Goal: Task Accomplishment & Management: Use online tool/utility

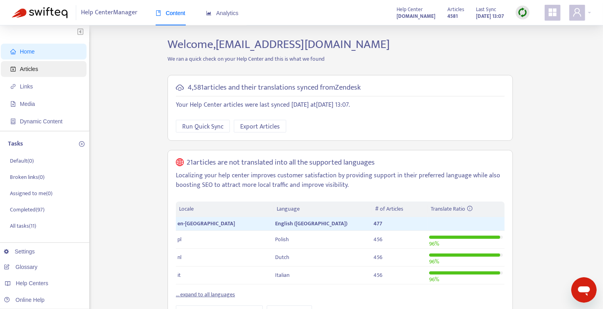
click at [54, 67] on span "Articles" at bounding box center [45, 69] width 70 height 16
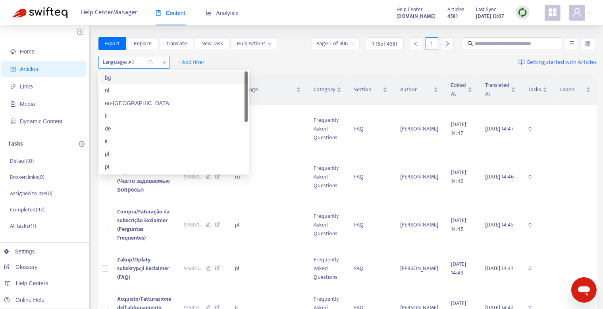
click at [144, 67] on div "Language: All" at bounding box center [128, 62] width 59 height 12
click at [126, 105] on div "en-[GEOGRAPHIC_DATA]" at bounding box center [174, 103] width 138 height 9
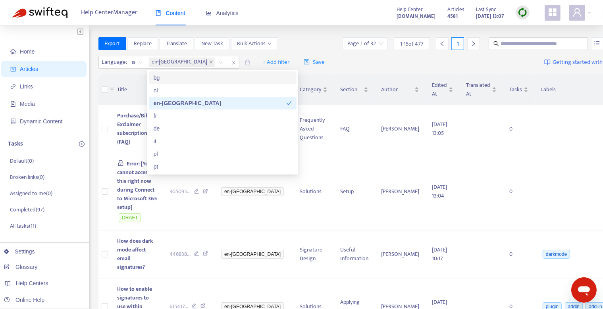
click at [524, 17] on img at bounding box center [522, 13] width 10 height 10
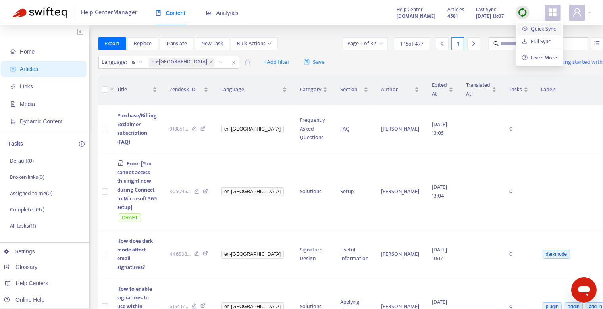
click at [528, 29] on link "Quick Sync" at bounding box center [539, 28] width 34 height 9
